Goal: Task Accomplishment & Management: Manage account settings

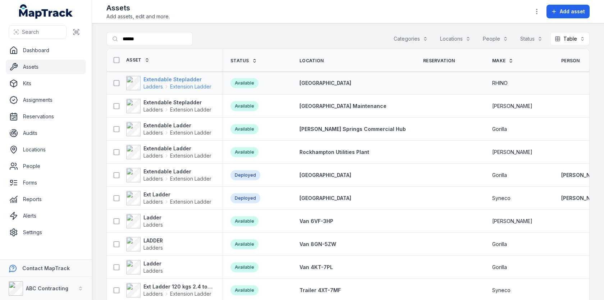
click at [176, 79] on strong "Extendable Stepladder" at bounding box center [178, 79] width 68 height 7
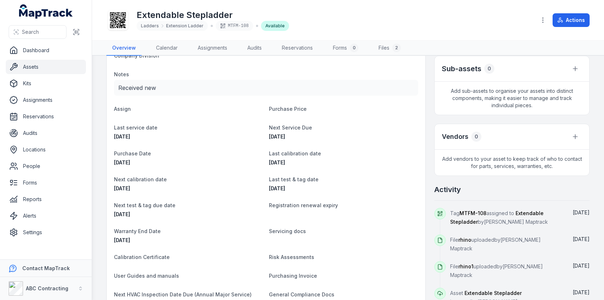
scroll to position [149, 0]
click at [294, 207] on span "Registration renewal expiry" at bounding box center [303, 206] width 69 height 6
click at [310, 204] on span "Registration renewal expiry" at bounding box center [303, 206] width 69 height 6
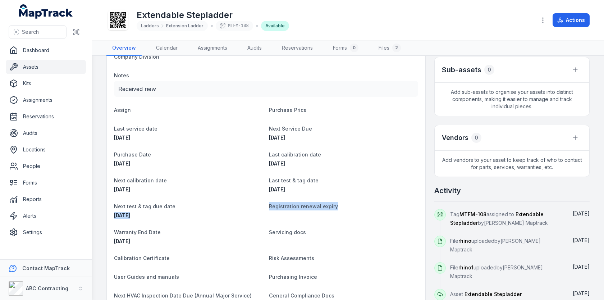
drag, startPoint x: 337, startPoint y: 205, endPoint x: 264, endPoint y: 205, distance: 73.0
click at [264, 205] on dl "Category Ladders Extension Ladder Description Extendable Stepladder Status OPER…" at bounding box center [266, 134] width 304 height 371
click at [309, 199] on dl "Category Ladders Extension Ladder Description Extendable Stepladder Status OPER…" at bounding box center [266, 134] width 304 height 371
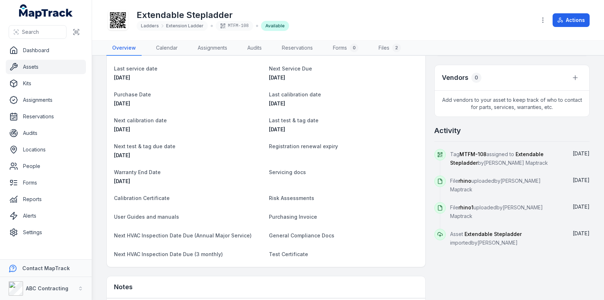
scroll to position [201, 0]
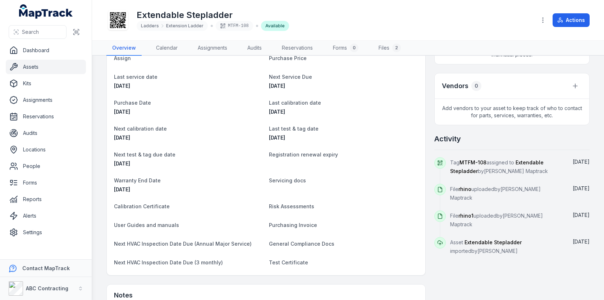
drag, startPoint x: 437, startPoint y: 136, endPoint x: 495, endPoint y: 228, distance: 109.1
click at [495, 228] on div "Activity Tag MTFM-108 assigned to Extendable Stepladder by [PERSON_NAME] Maptra…" at bounding box center [512, 194] width 155 height 121
click at [495, 237] on div "Asset Extendable Stepladder imported by [PERSON_NAME]" at bounding box center [506, 246] width 112 height 18
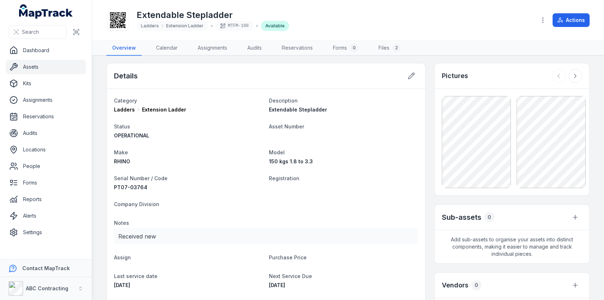
scroll to position [0, 0]
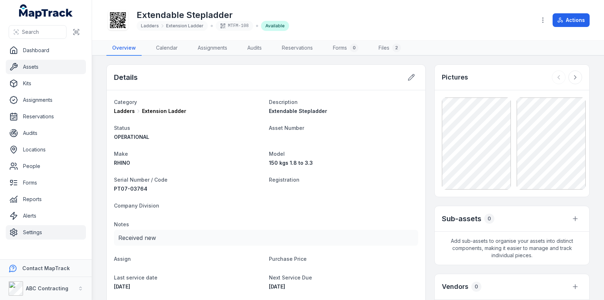
click at [62, 232] on link "Settings" at bounding box center [46, 232] width 80 height 14
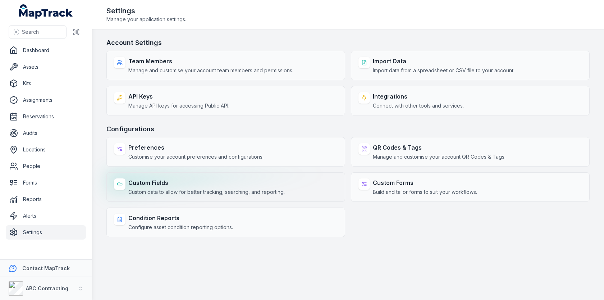
click at [250, 185] on strong "Custom Fields" at bounding box center [206, 182] width 156 height 9
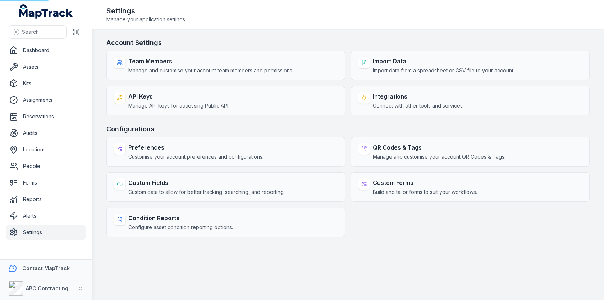
click at [298, 128] on h3 "Configurations" at bounding box center [348, 129] width 484 height 10
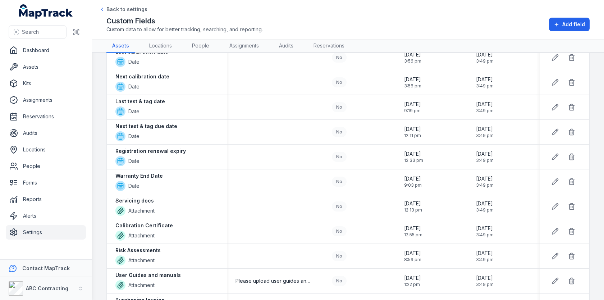
scroll to position [272, 0]
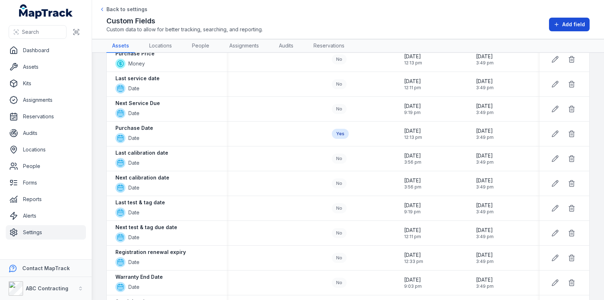
click at [559, 27] on icon at bounding box center [557, 25] width 6 height 6
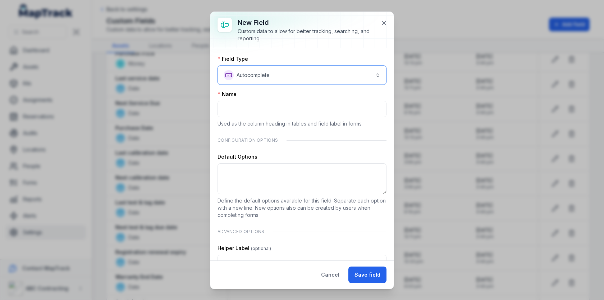
click at [359, 71] on button "**********" at bounding box center [302, 74] width 169 height 19
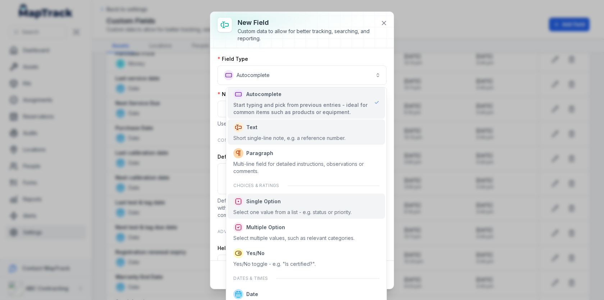
scroll to position [0, 0]
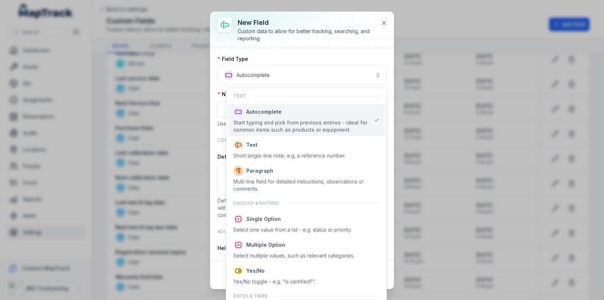
click at [385, 22] on div "**********" at bounding box center [301, 150] width 183 height 277
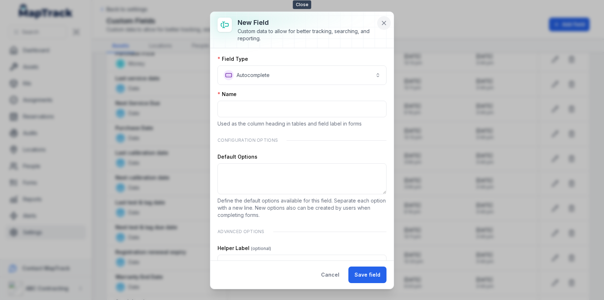
click at [384, 24] on icon at bounding box center [384, 22] width 7 height 7
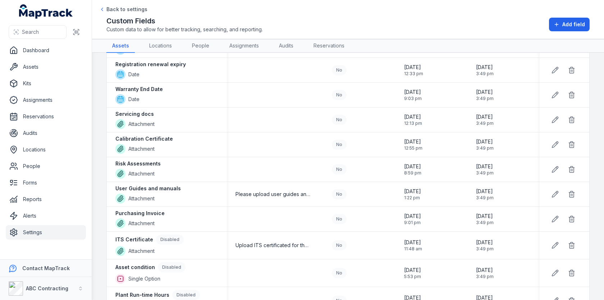
scroll to position [461, 0]
click at [123, 109] on strong "Servicing docs" at bounding box center [134, 112] width 38 height 7
click at [124, 134] on strong "Calibration Certificate" at bounding box center [144, 137] width 58 height 7
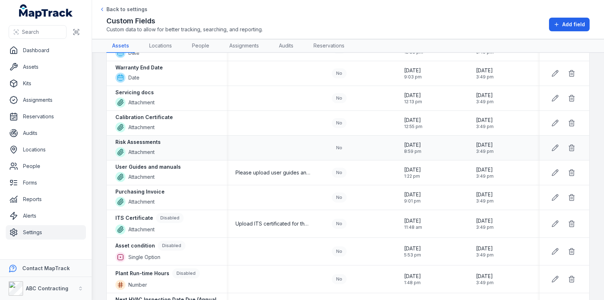
scroll to position [488, 0]
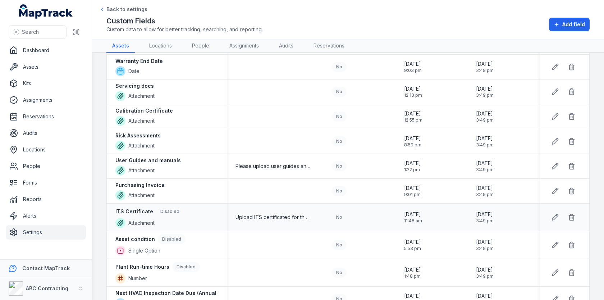
click at [141, 207] on div "ITS Certificate Disabled" at bounding box center [149, 212] width 68 height 10
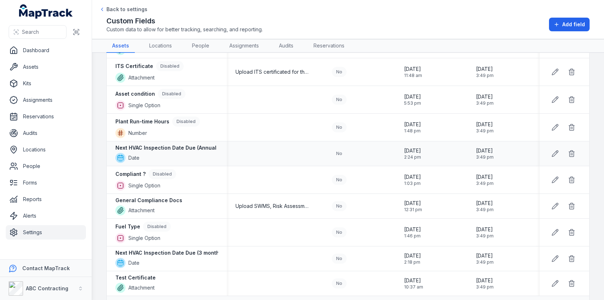
scroll to position [648, 0]
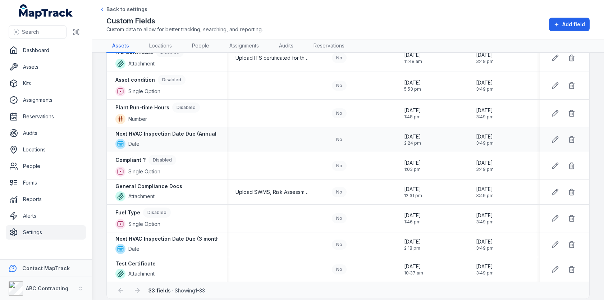
click at [164, 131] on strong "Next HVAC Inspection Date Due (Annual Major Service)" at bounding box center [185, 133] width 140 height 7
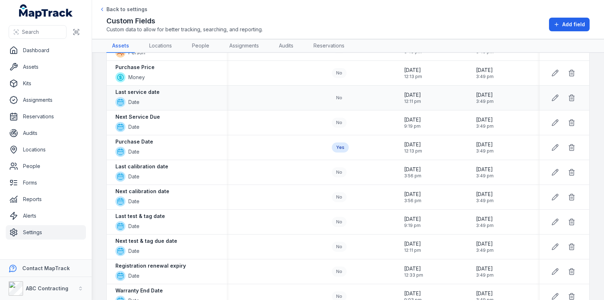
scroll to position [266, 0]
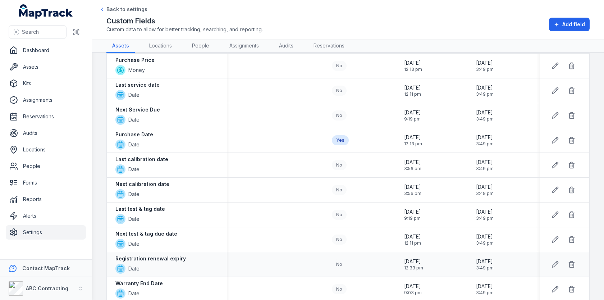
click at [155, 255] on strong "Registration renewal expiry" at bounding box center [150, 258] width 71 height 7
click at [158, 255] on strong "Registration renewal expiry" at bounding box center [150, 258] width 71 height 7
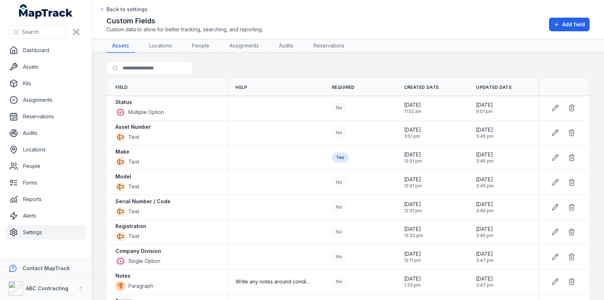
scroll to position [0, 0]
click at [308, 82] on th "Help" at bounding box center [275, 87] width 96 height 18
click at [328, 67] on div "Search for fields" at bounding box center [348, 70] width 484 height 17
click at [162, 45] on link "Locations" at bounding box center [161, 46] width 34 height 14
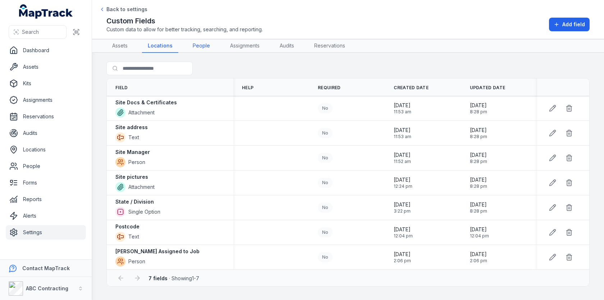
click at [196, 47] on link "People" at bounding box center [201, 46] width 29 height 14
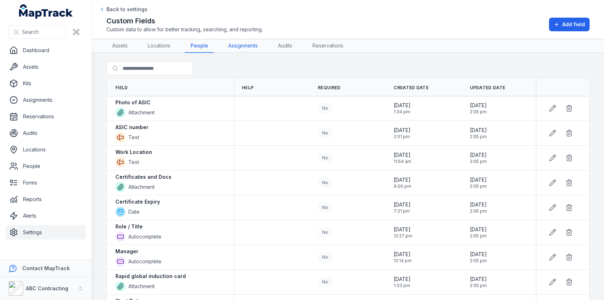
click at [242, 45] on link "Assignments" at bounding box center [243, 46] width 41 height 14
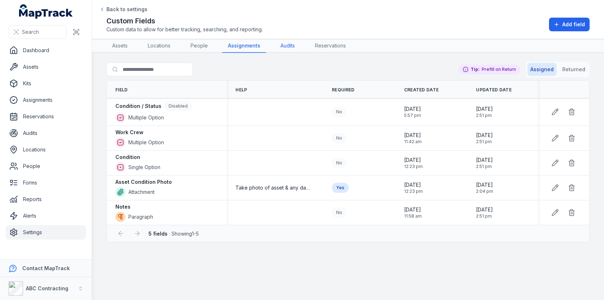
click at [291, 49] on link "Audits" at bounding box center [288, 46] width 26 height 14
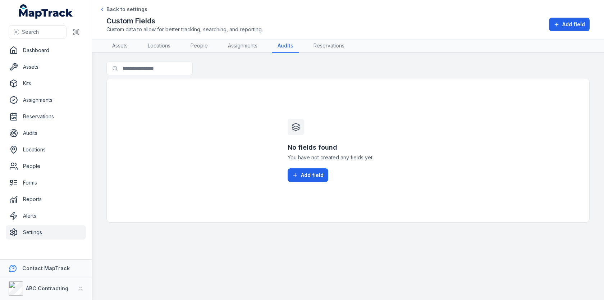
click at [45, 61] on link "Assets" at bounding box center [46, 67] width 80 height 14
click at [63, 68] on link "Assets" at bounding box center [46, 67] width 80 height 14
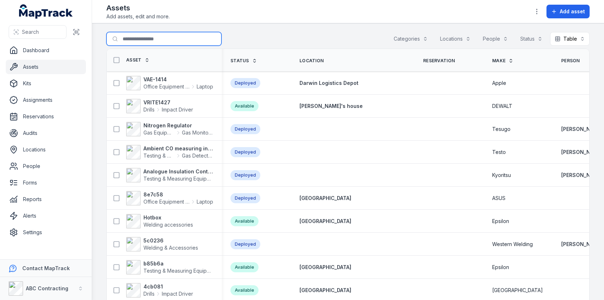
click at [153, 40] on input "Search for assets" at bounding box center [163, 39] width 115 height 14
click at [280, 35] on div "Search for assets Categories Locations People Status Table *****" at bounding box center [348, 40] width 484 height 17
click at [535, 13] on button "button" at bounding box center [537, 12] width 14 height 14
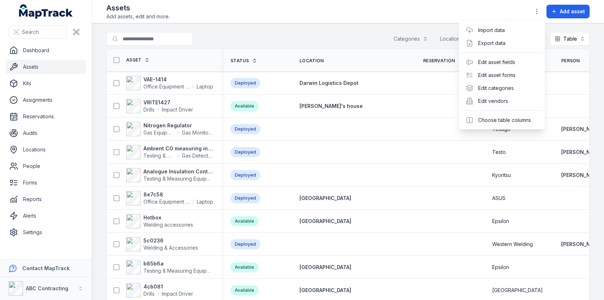
click at [571, 34] on div "Toggle Navigation Assets Add assets, edit and more. Add asset Search for assets…" at bounding box center [348, 150] width 512 height 300
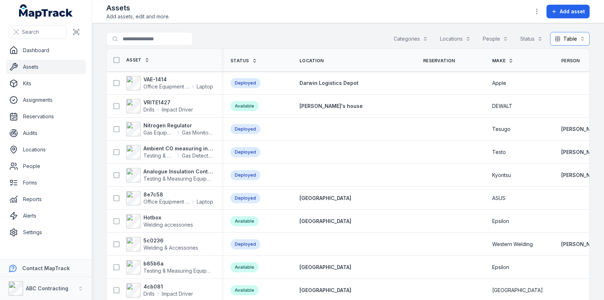
click at [571, 39] on button "Table *****" at bounding box center [570, 39] width 40 height 14
click at [559, 95] on span "Calendar" at bounding box center [570, 97] width 22 height 7
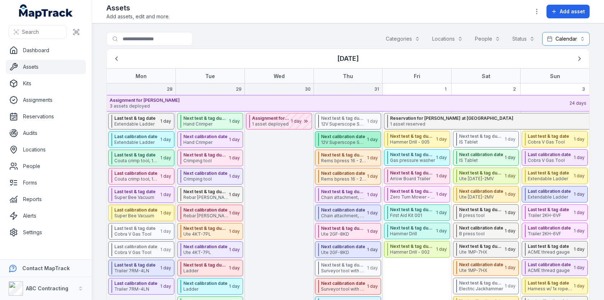
scroll to position [22, 0]
